Goal: Task Accomplishment & Management: Use online tool/utility

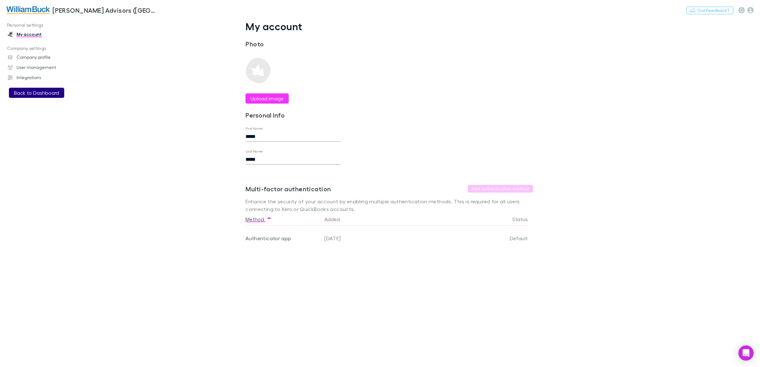
click at [44, 92] on button "Back to Dashboard" at bounding box center [36, 93] width 55 height 10
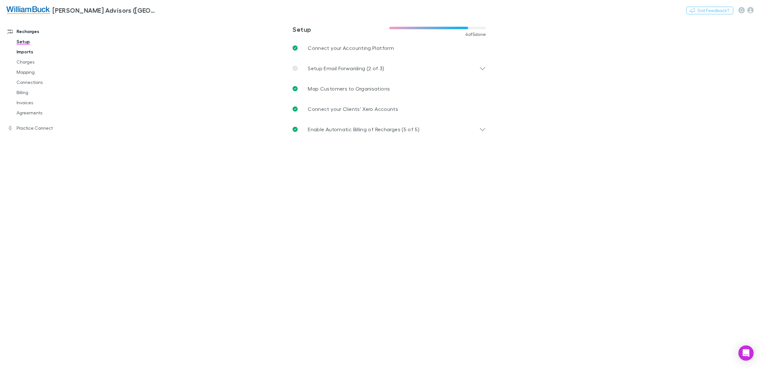
click at [23, 50] on link "Imports" at bounding box center [49, 52] width 79 height 10
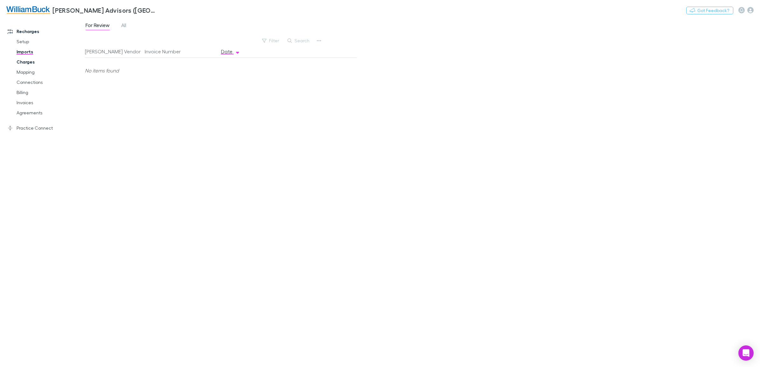
click at [22, 61] on link "Charges" at bounding box center [49, 62] width 79 height 10
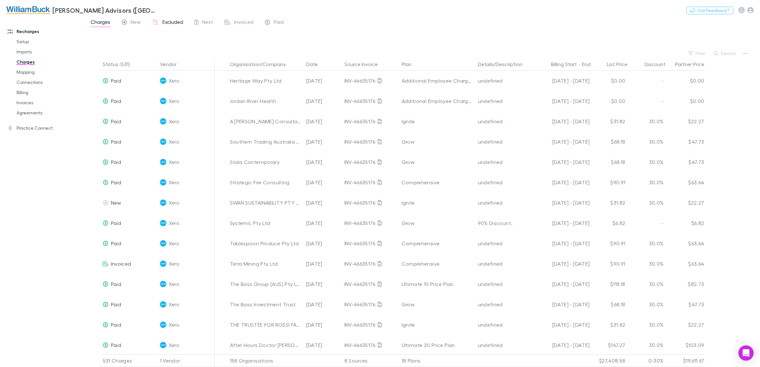
click at [169, 24] on span "Excluded" at bounding box center [172, 23] width 21 height 8
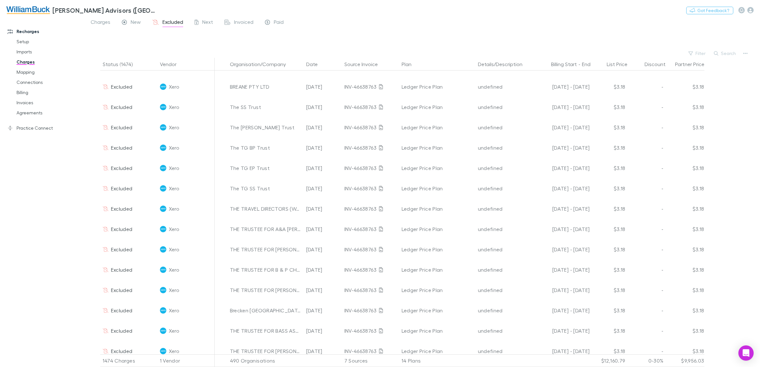
scroll to position [2437, 0]
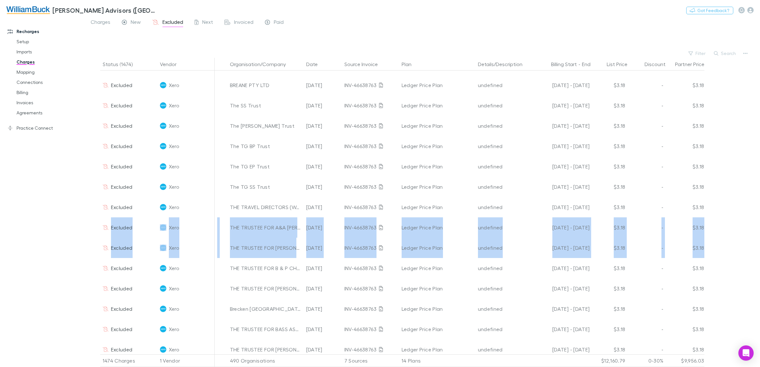
drag, startPoint x: 759, startPoint y: 215, endPoint x: 760, endPoint y: 250, distance: 35.6
click at [759, 250] on html "[PERSON_NAME] Advisors ([GEOGRAPHIC_DATA]) Pty Ltd Nothing Got Feedback? Rechar…" at bounding box center [380, 183] width 760 height 367
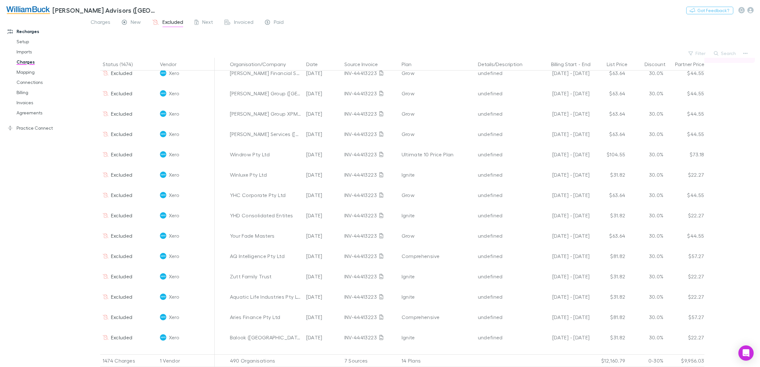
scroll to position [7068, 0]
click at [725, 54] on button "Search" at bounding box center [724, 54] width 29 height 8
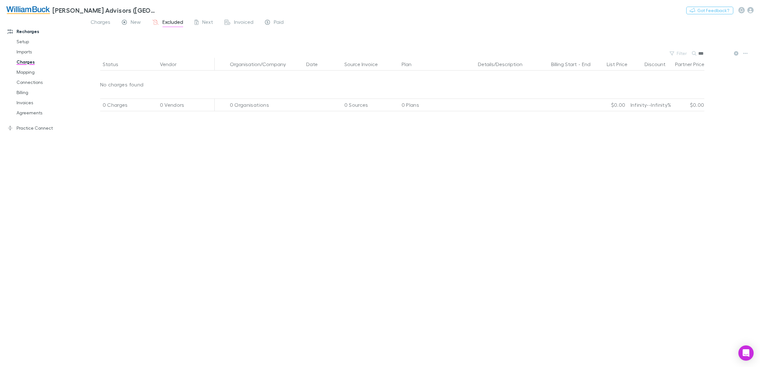
scroll to position [0, 0]
type input "*"
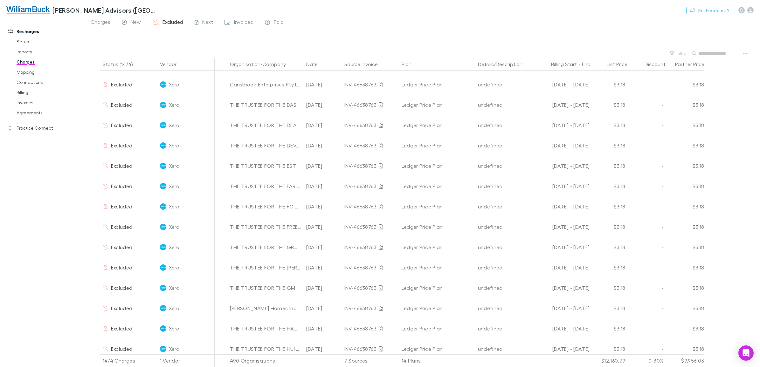
scroll to position [4000, 0]
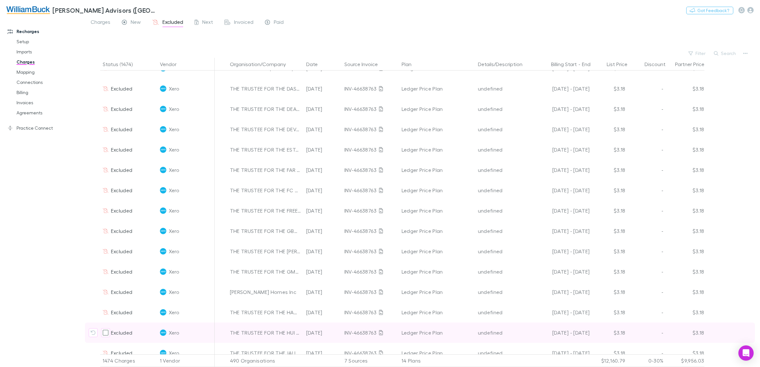
click at [218, 338] on div at bounding box center [221, 333] width 13 height 20
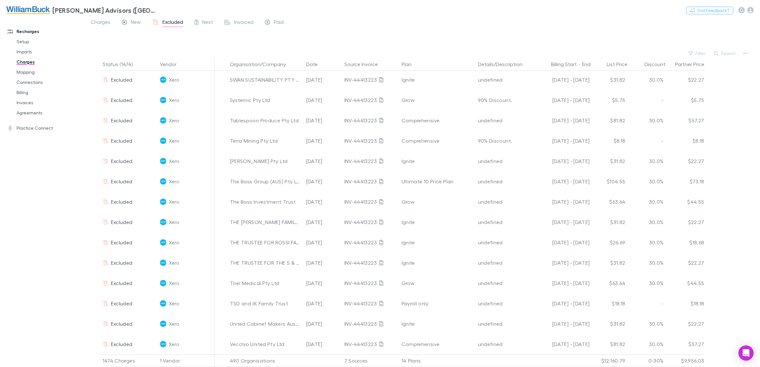
scroll to position [9889, 0]
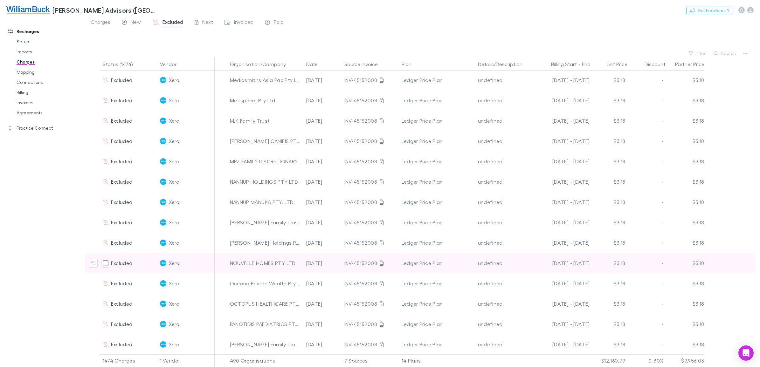
click at [205, 254] on div "Xero" at bounding box center [186, 263] width 52 height 20
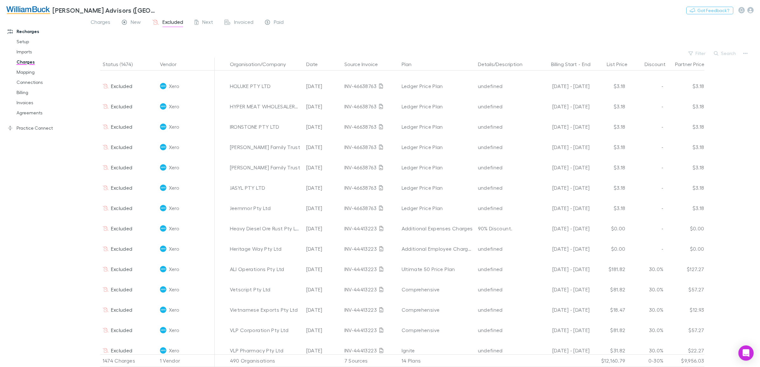
scroll to position [6606, 0]
